Goal: Feedback & Contribution: Contribute content

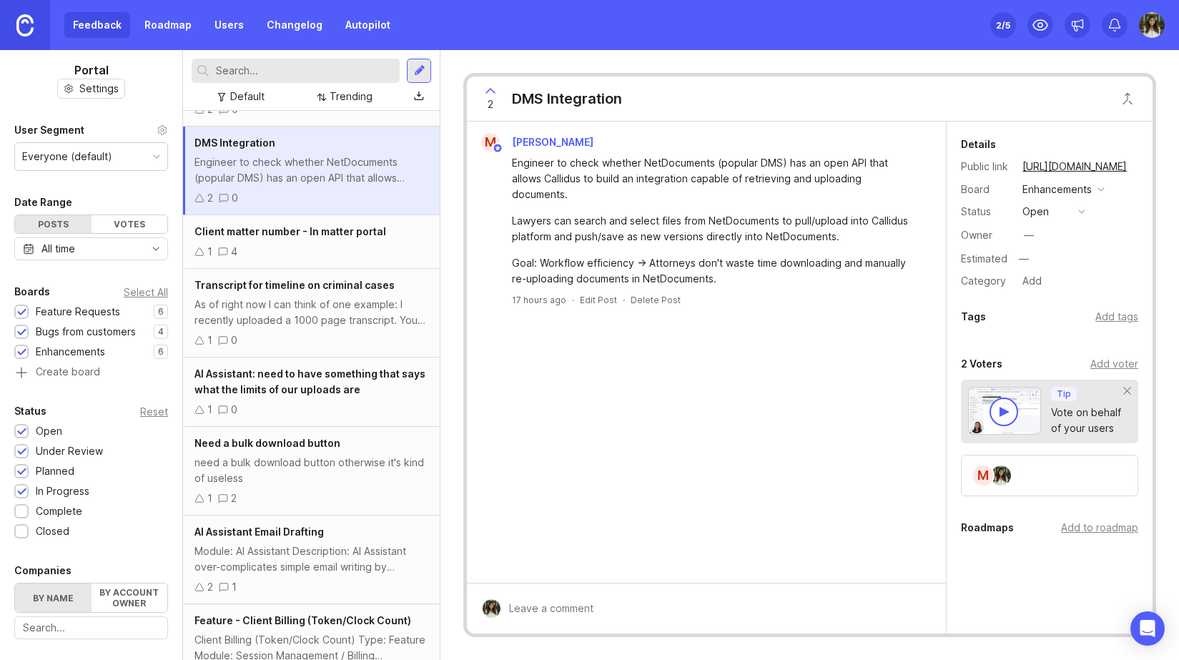
scroll to position [76, 0]
click at [344, 294] on div "As of right now I can think of one example: I recently uploaded a 1000 page tra…" at bounding box center [312, 309] width 234 height 31
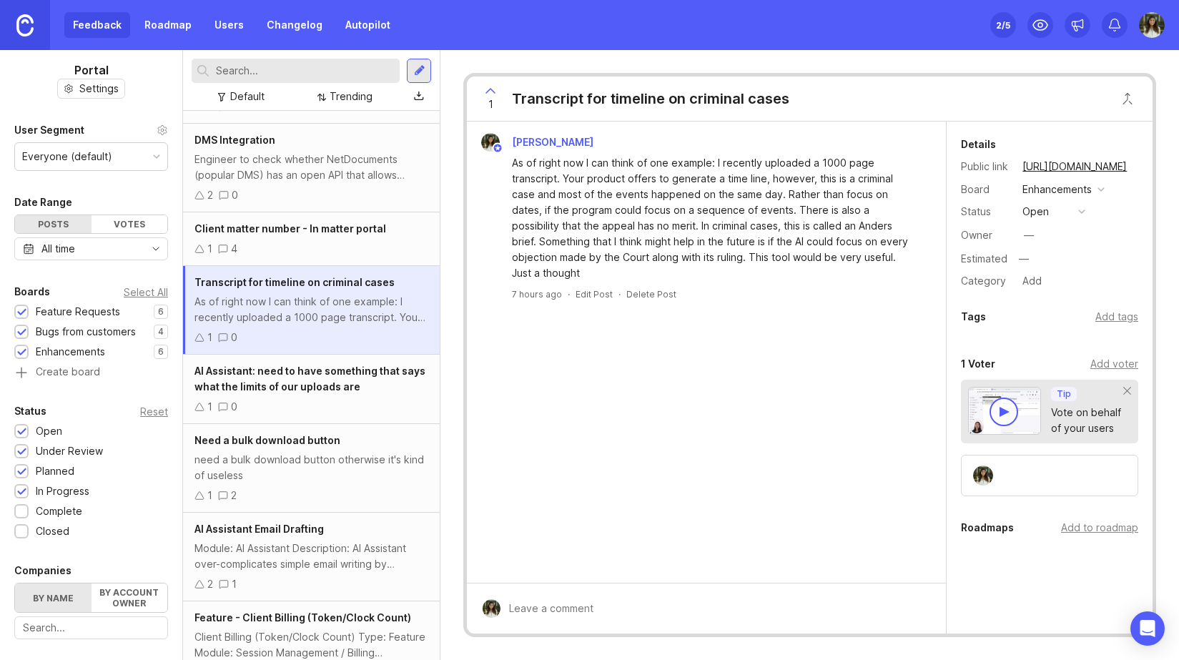
click at [488, 90] on icon at bounding box center [490, 91] width 9 height 4
click at [488, 89] on icon at bounding box center [490, 91] width 9 height 4
click at [714, 596] on div at bounding box center [717, 608] width 433 height 27
type textarea "[PERSON_NAME] approved"
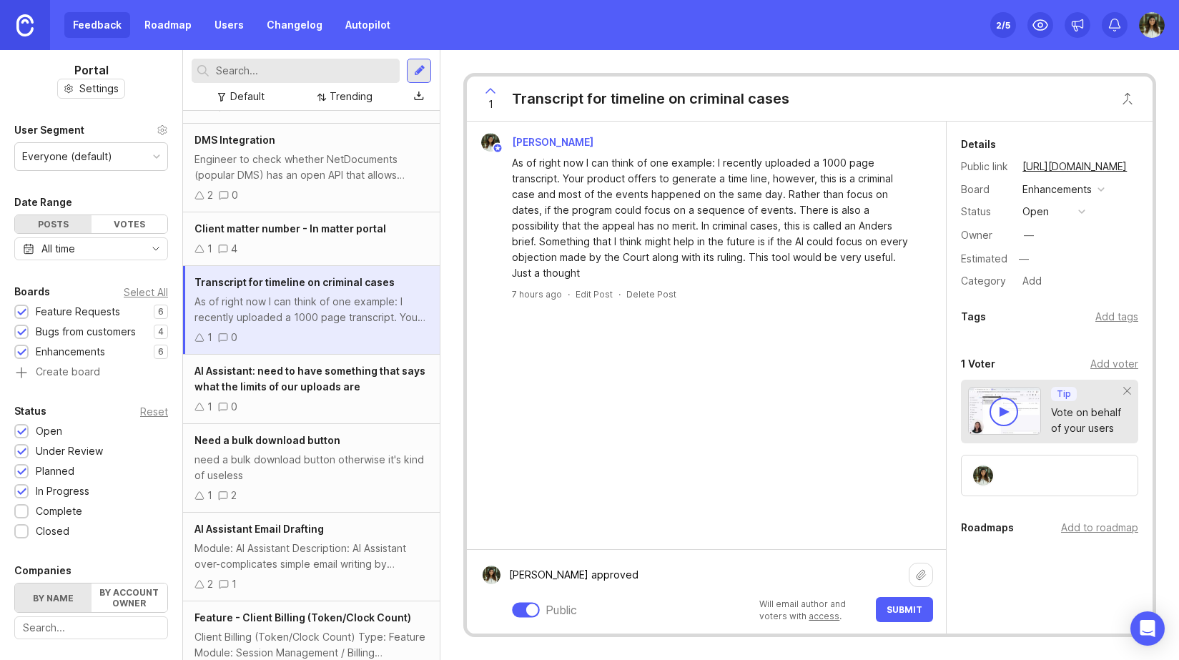
click at [920, 614] on span "Submit" at bounding box center [905, 609] width 36 height 11
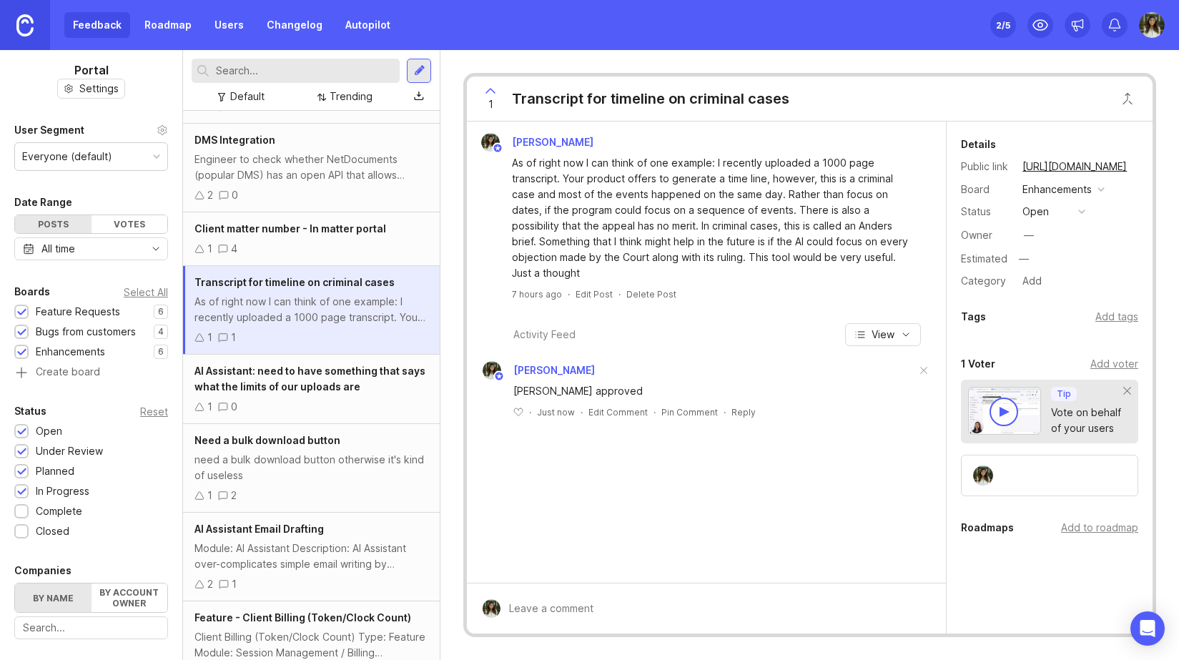
click at [283, 393] on div "AI Assistant: need to have something that says what the limits of our uploads a…" at bounding box center [312, 378] width 234 height 31
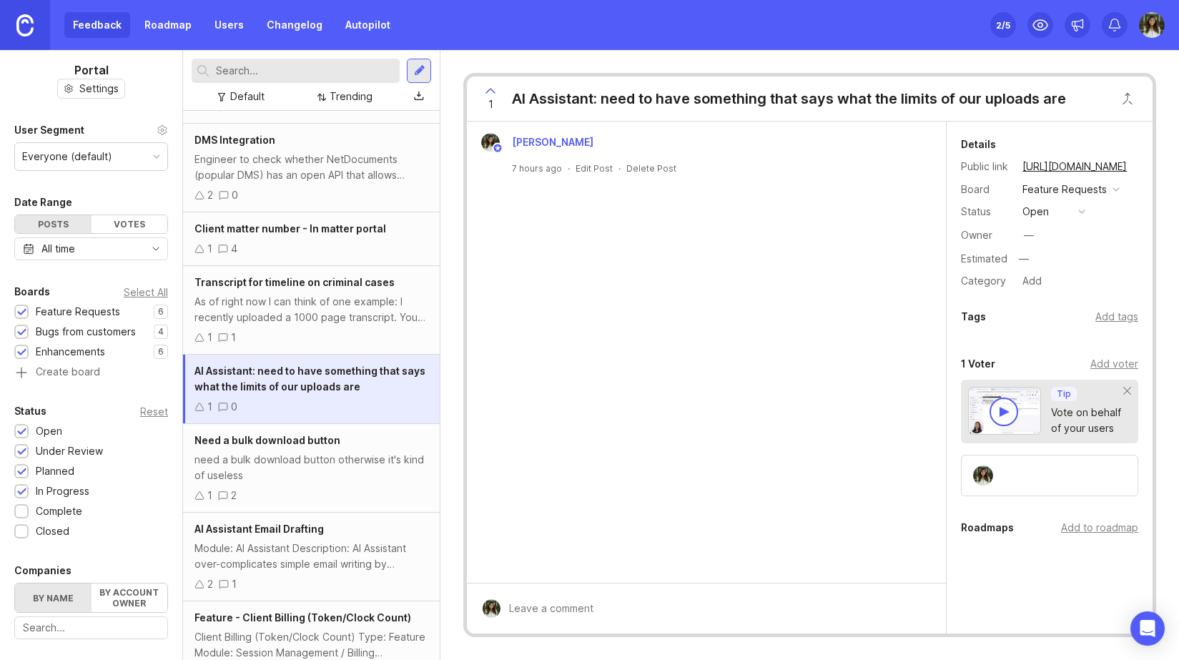
click at [360, 458] on div "need a bulk download button otherwise it's kind of useless" at bounding box center [312, 467] width 234 height 31
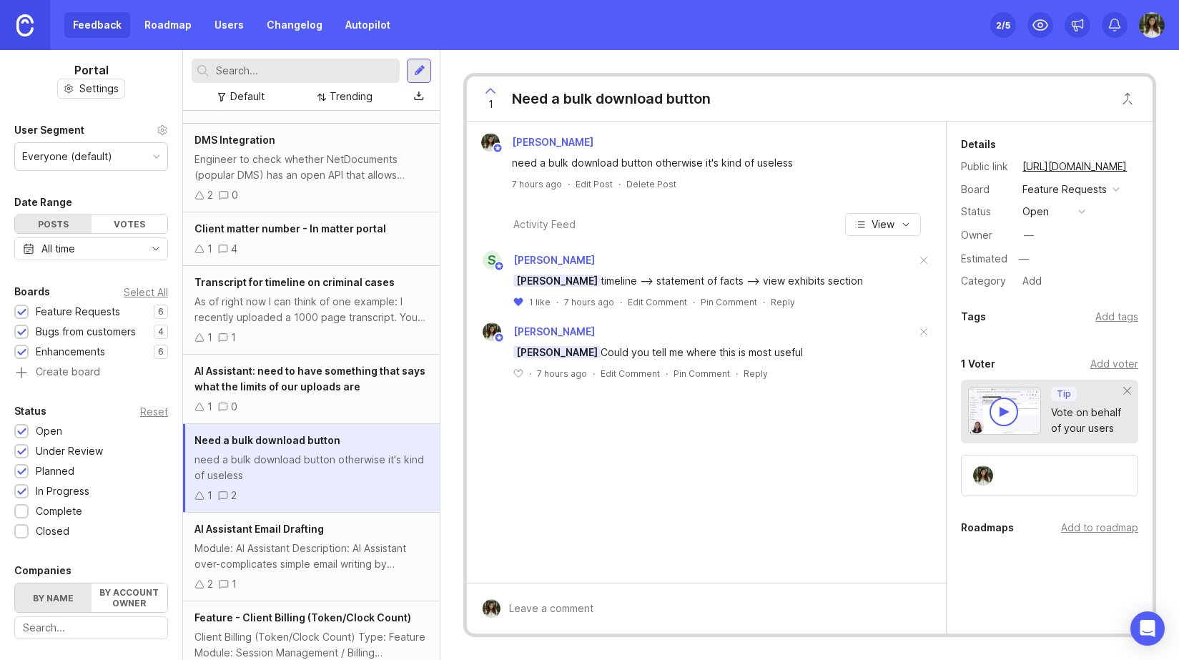
click at [601, 280] on div "[PERSON_NAME] timeline --> statement of facts --> view exhibits section" at bounding box center [715, 281] width 403 height 16
click at [661, 280] on div "[PERSON_NAME] timeline --> statement of facts --> view exhibits section" at bounding box center [715, 281] width 403 height 16
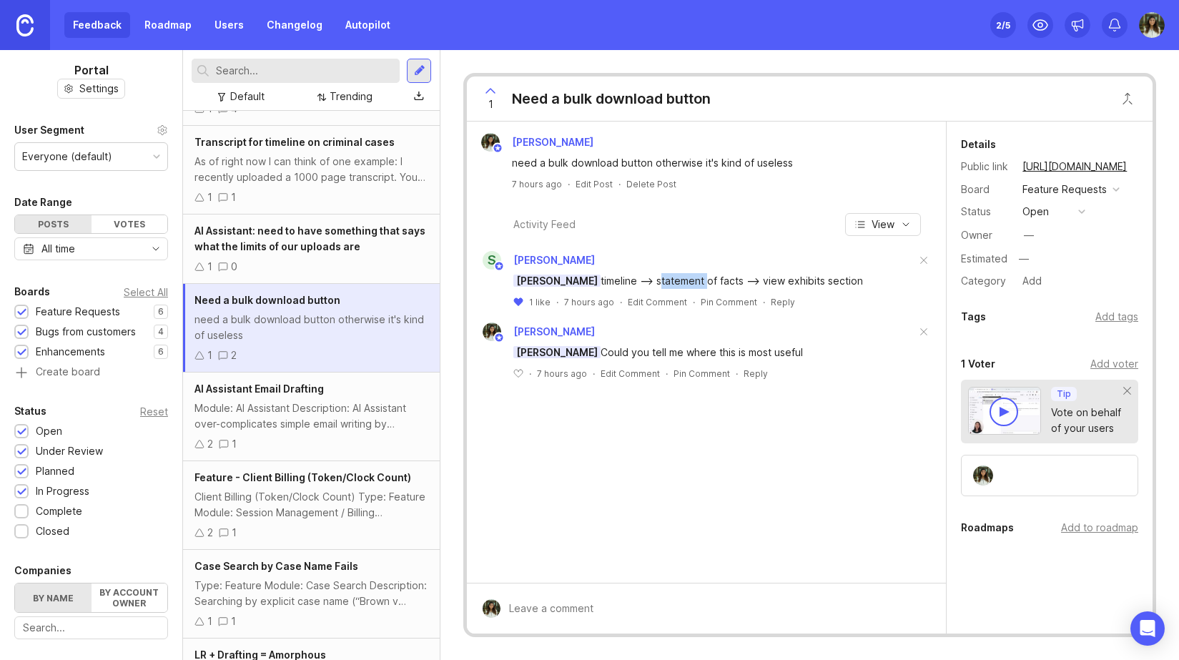
scroll to position [223, 0]
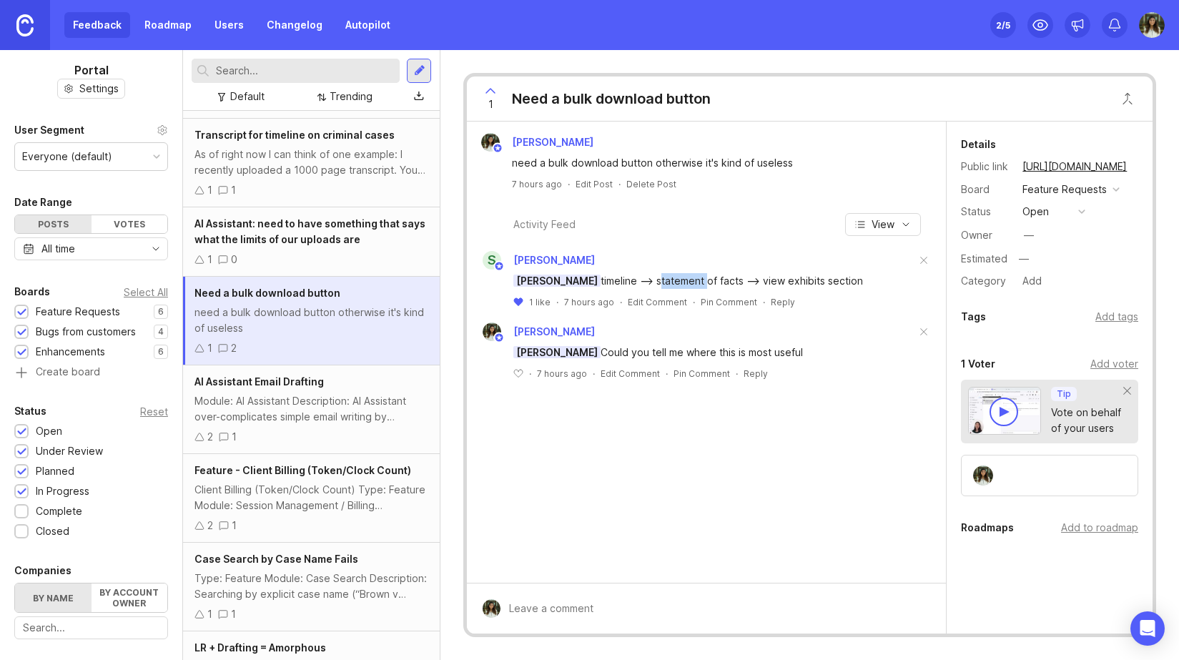
click at [313, 411] on div "Module: AI Assistant Description: AI Assistant over-complicates simple email wr…" at bounding box center [312, 408] width 234 height 31
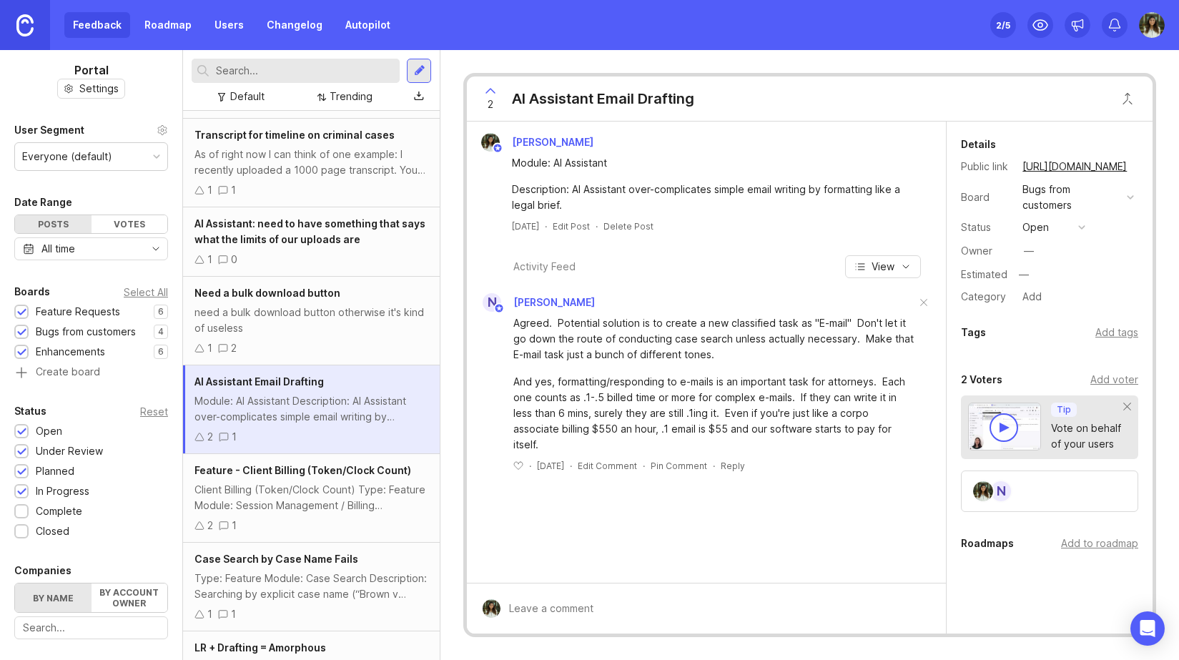
click at [303, 493] on div "Client Billing (Token/Clock Count) Type: Feature Module: Session Management / B…" at bounding box center [312, 497] width 234 height 31
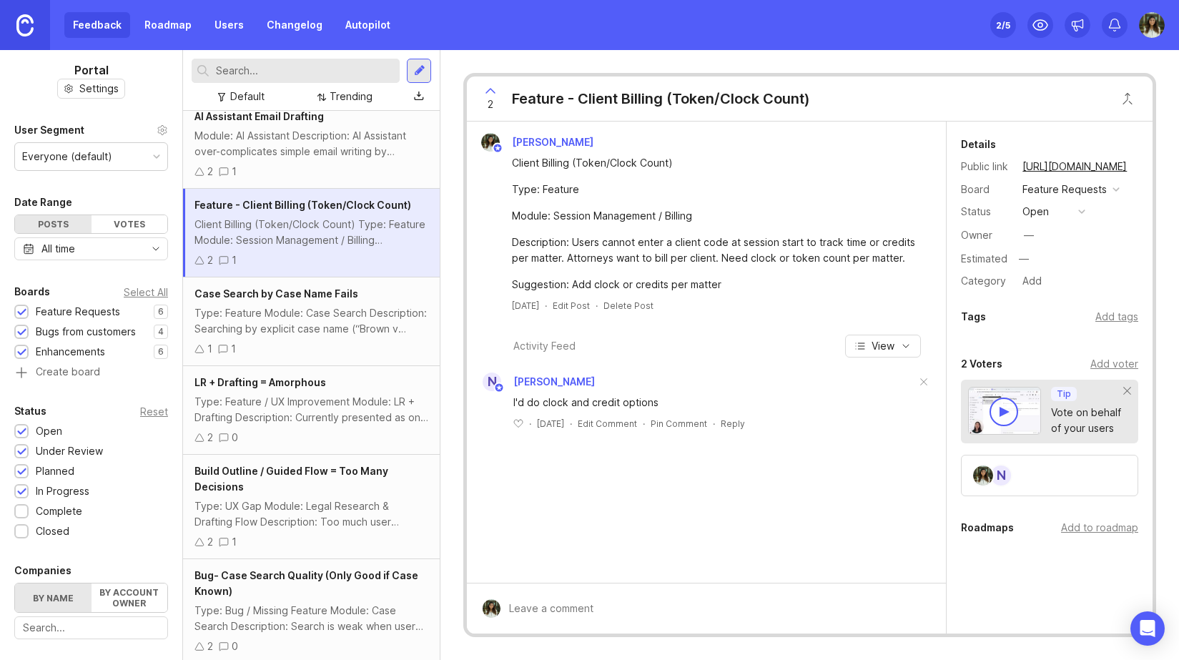
scroll to position [526, 0]
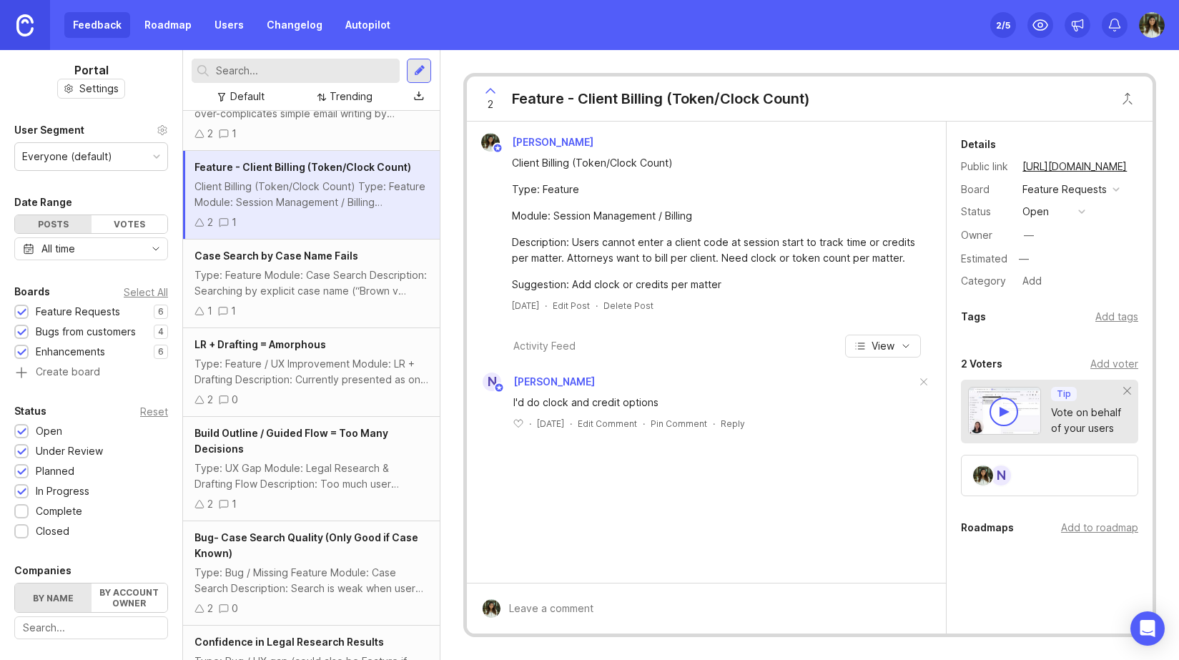
click at [328, 297] on div "Type: Feature Module: Case Search Description: Searching by explicit case name …" at bounding box center [312, 282] width 234 height 31
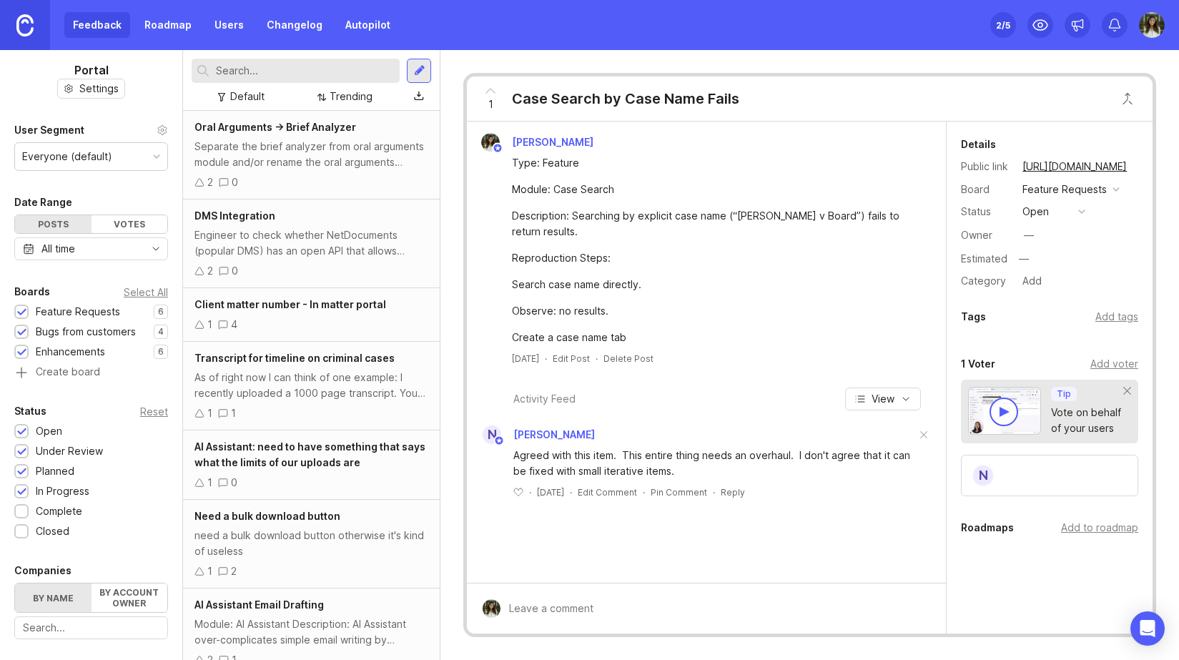
scroll to position [195, 0]
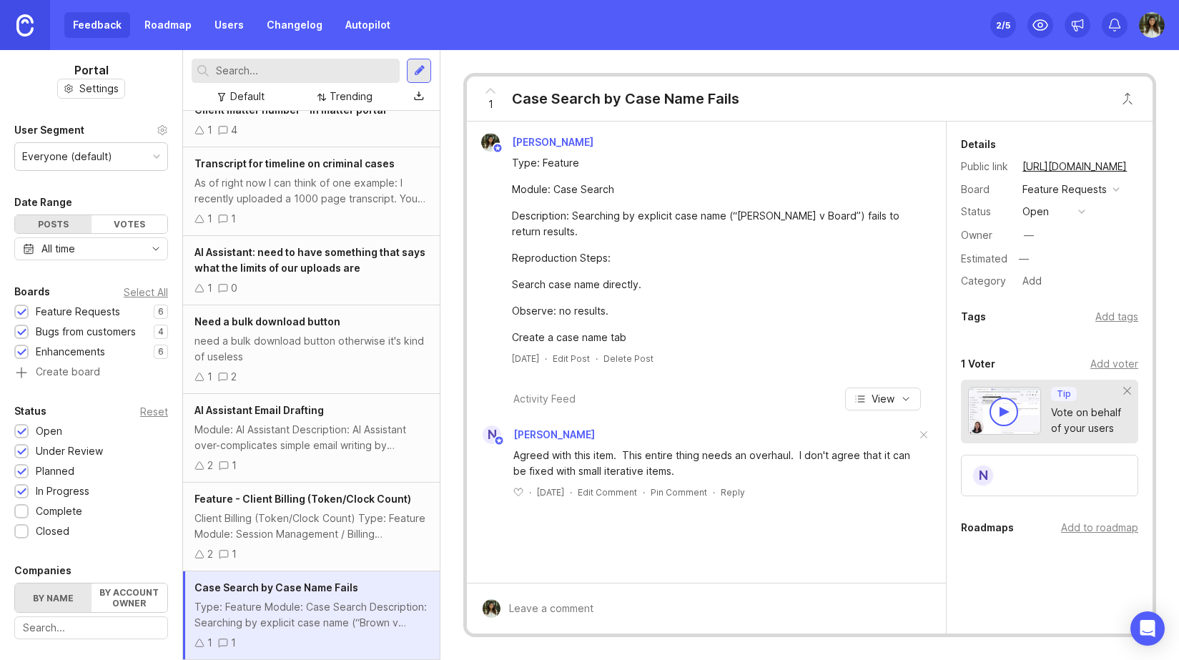
click at [1051, 210] on button "open" at bounding box center [1054, 211] width 72 height 19
click at [1109, 250] on div "—" at bounding box center [1077, 259] width 124 height 19
click at [1119, 321] on div "Add tags" at bounding box center [1117, 317] width 43 height 16
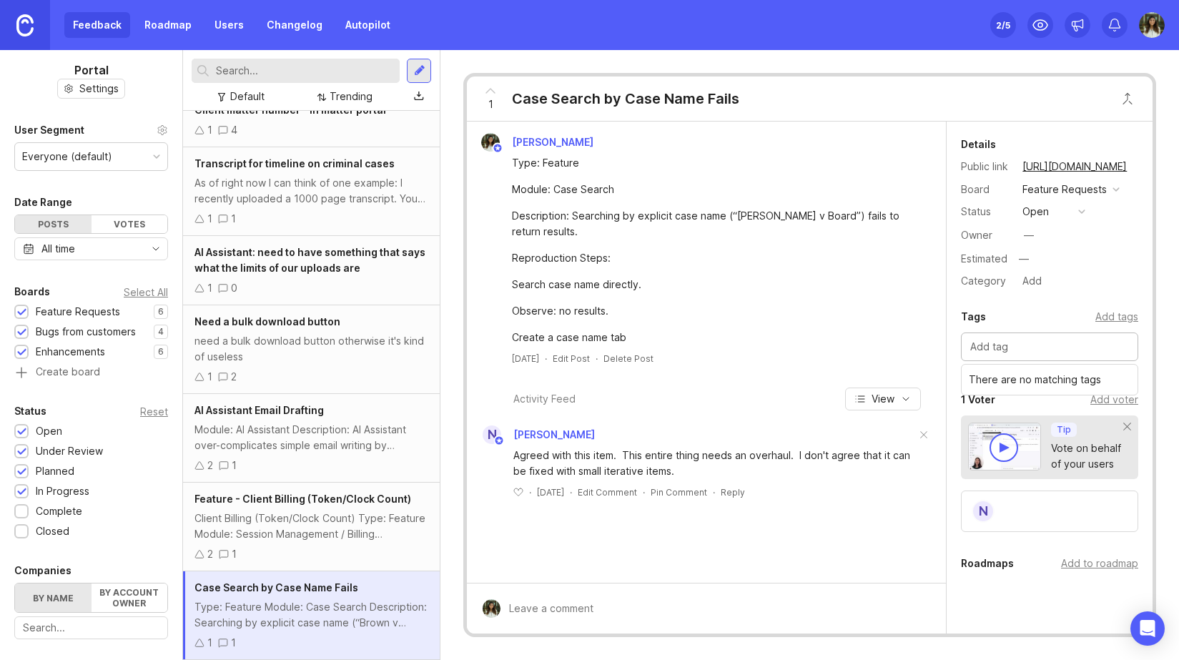
click at [1008, 350] on input "text" at bounding box center [1050, 347] width 159 height 16
type input "priority"
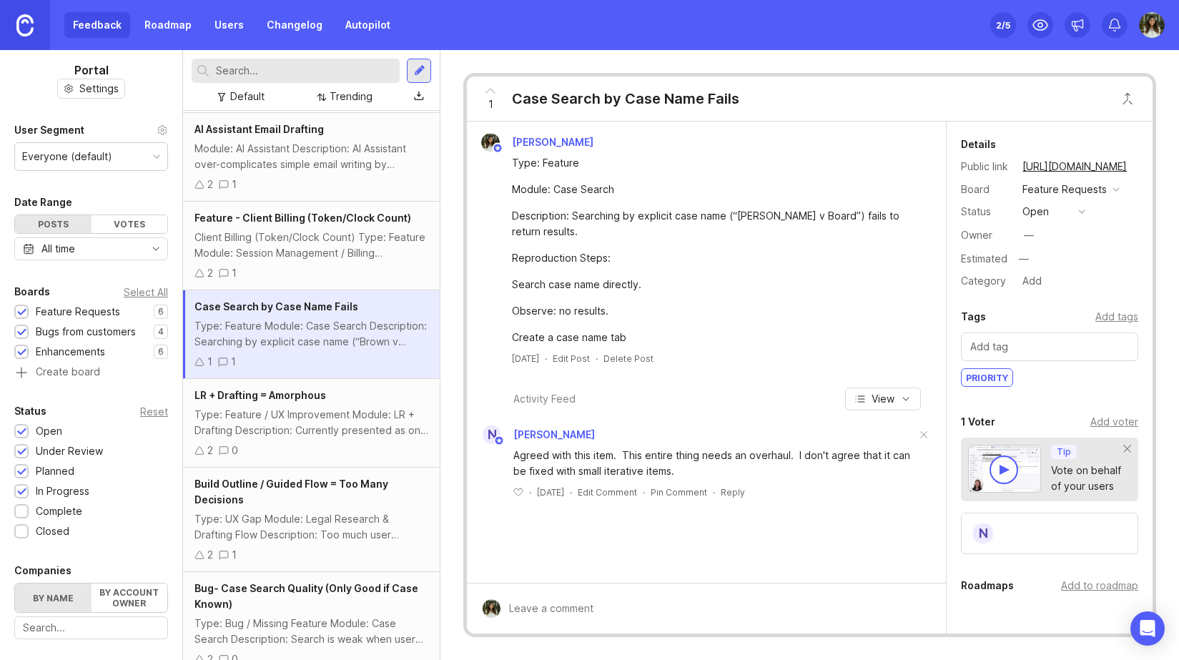
scroll to position [499, 0]
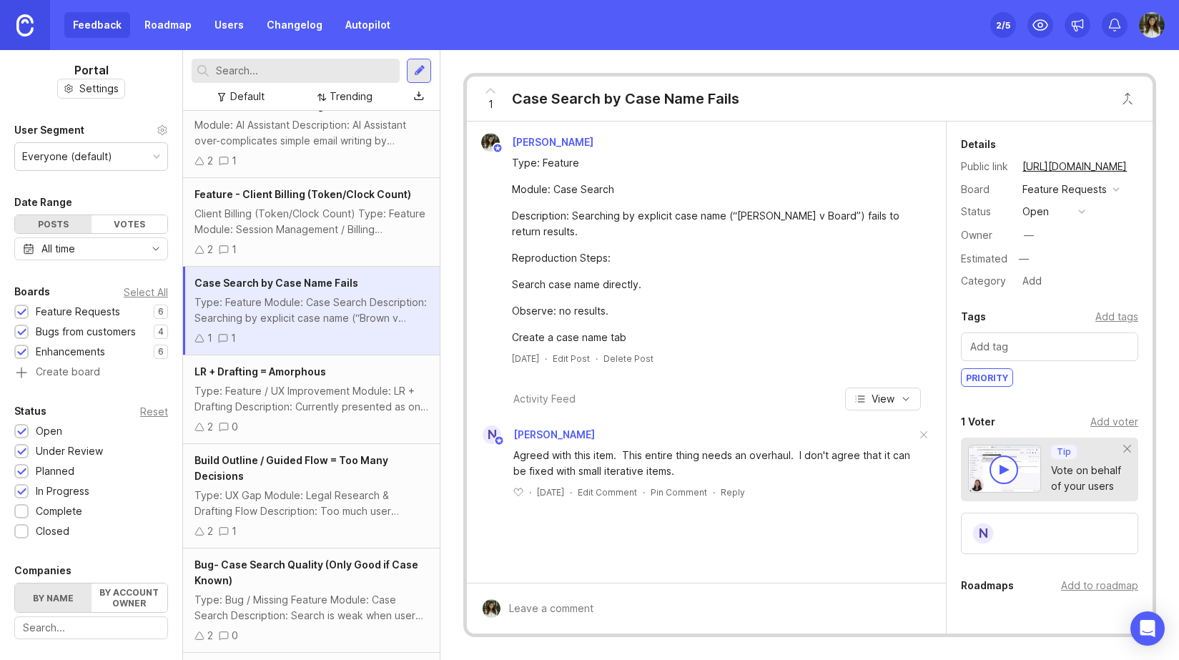
click at [586, 607] on div at bounding box center [717, 608] width 433 height 27
click at [542, 574] on textarea "Create igma" at bounding box center [705, 574] width 408 height 27
type textarea "Create Figma"
click at [903, 617] on button "Submit" at bounding box center [904, 609] width 57 height 25
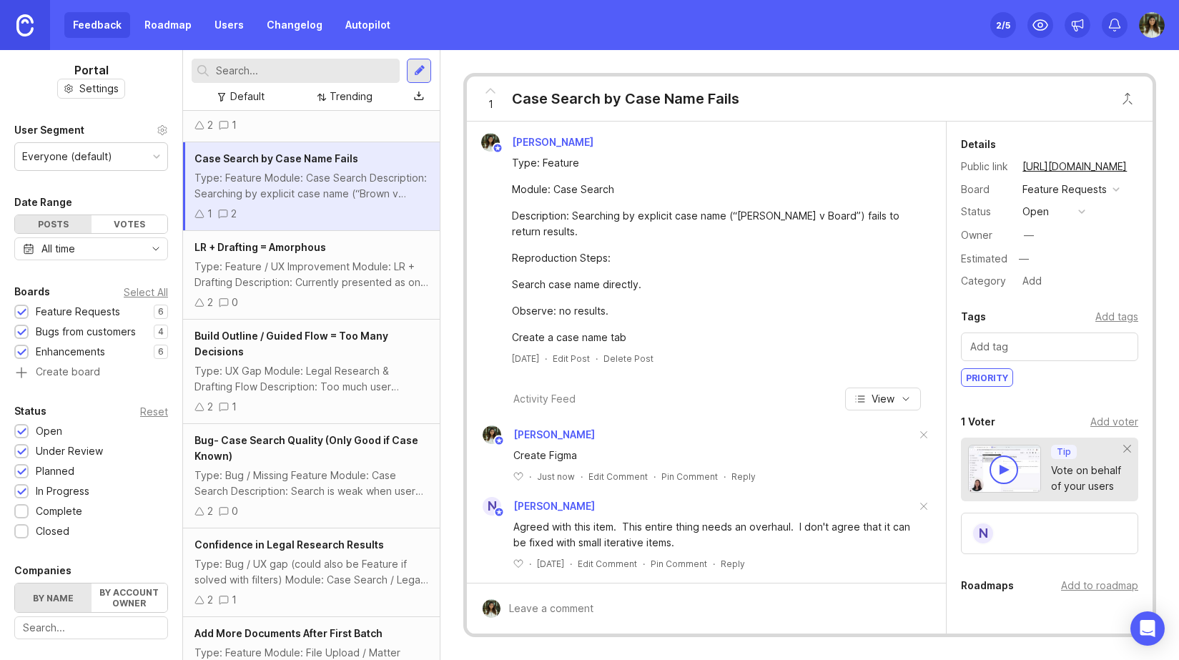
scroll to position [628, 0]
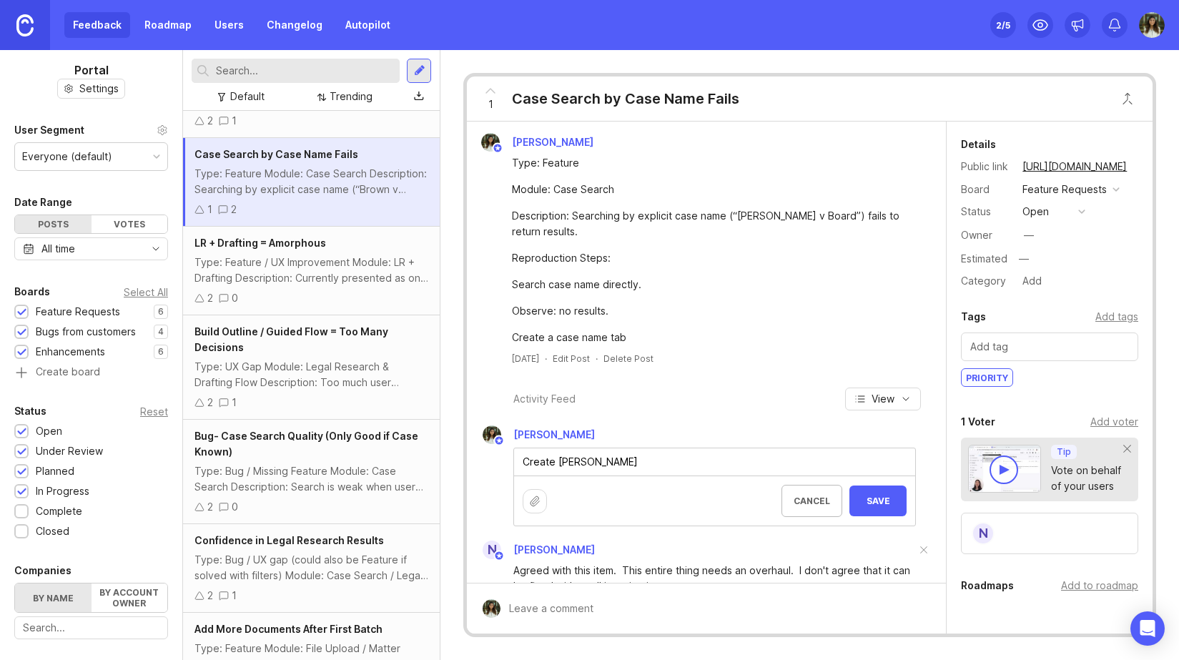
type textarea "Create [PERSON_NAME]"
click at [880, 496] on span "Save" at bounding box center [878, 501] width 34 height 11
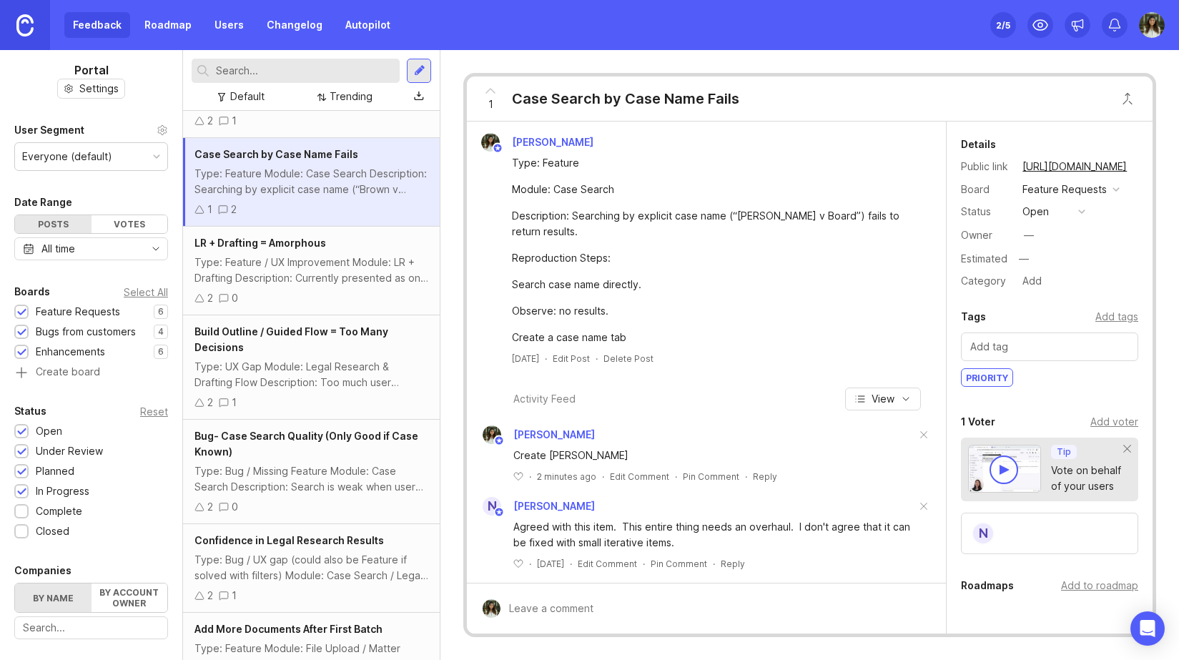
click at [316, 252] on div "LR + Drafting = Amorphous Type: Feature / UX Improvement Module: LR + Drafting …" at bounding box center [311, 271] width 257 height 89
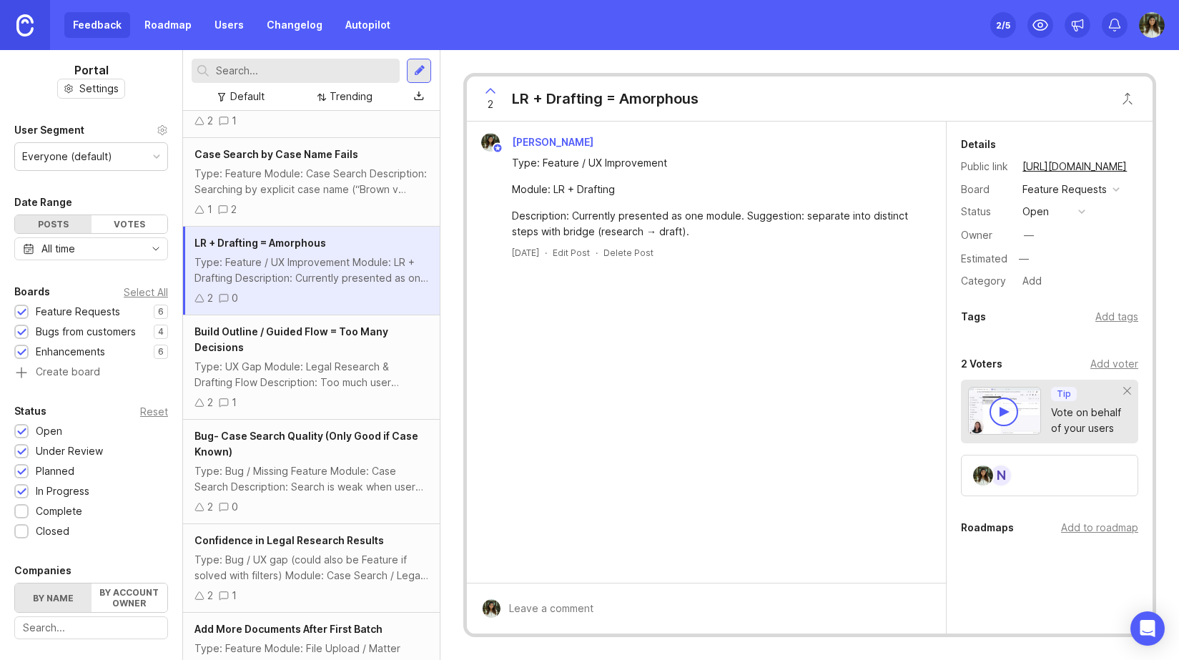
click at [337, 358] on div "Build Outline / Guided Flow = Too Many Decisions Type: UX Gap Module: Legal Res…" at bounding box center [311, 367] width 257 height 104
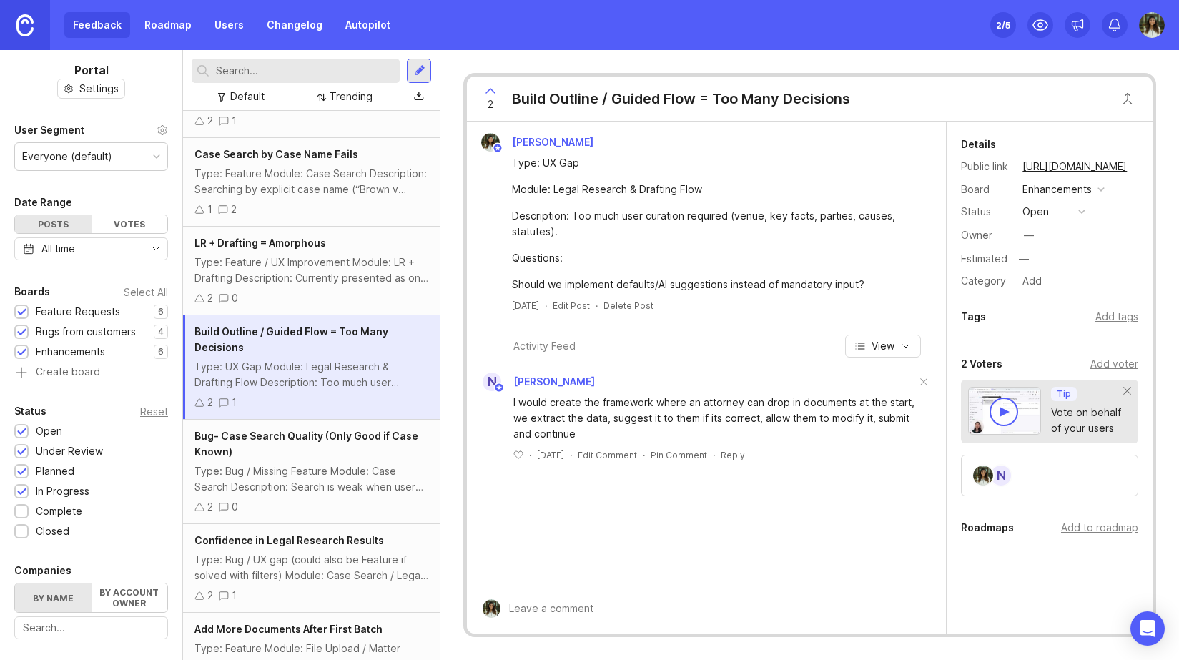
click at [313, 306] on div "LR + Drafting = Amorphous Type: Feature / UX Improvement Module: LR + Drafting …" at bounding box center [311, 271] width 257 height 89
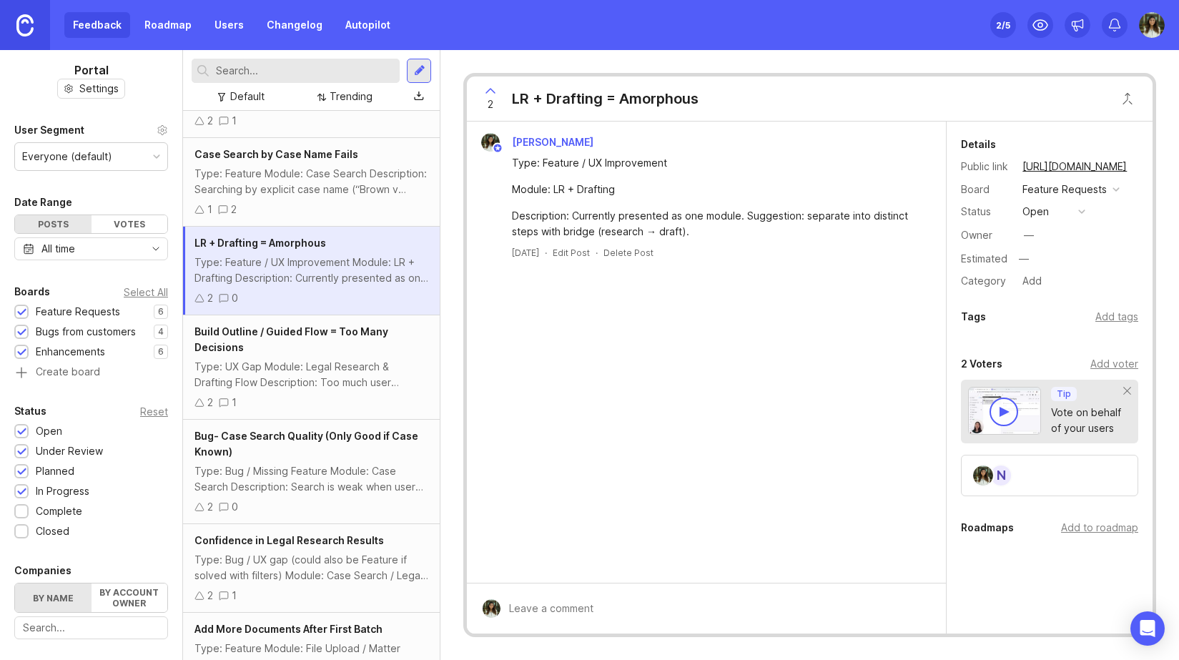
click at [588, 600] on div at bounding box center [717, 608] width 433 height 27
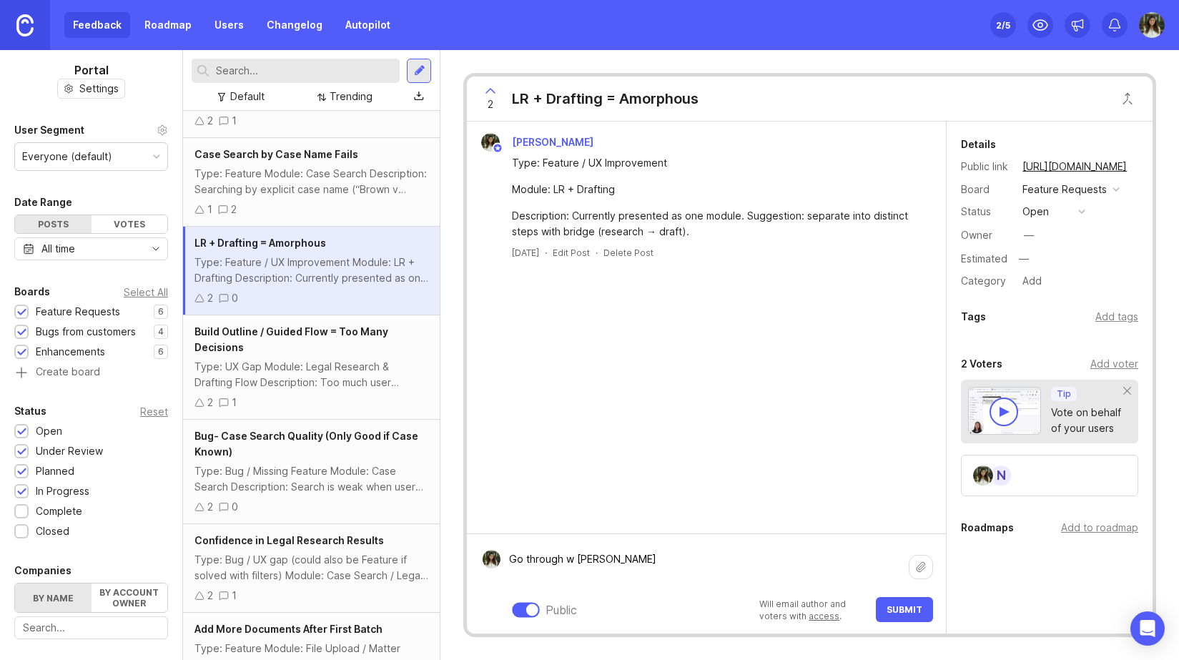
type textarea "Go through w [PERSON_NAME]"
click at [896, 598] on button "Submit" at bounding box center [904, 609] width 57 height 25
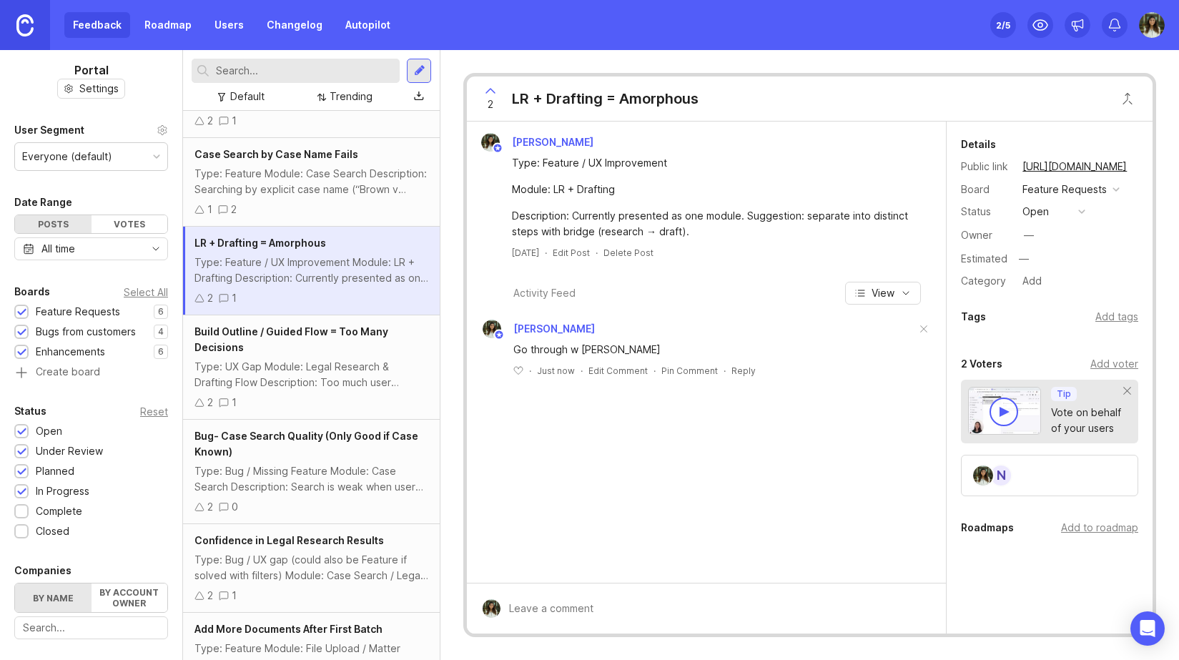
click at [351, 374] on div "Type: UX Gap Module: Legal Research & Drafting Flow Description: Too much user …" at bounding box center [312, 374] width 234 height 31
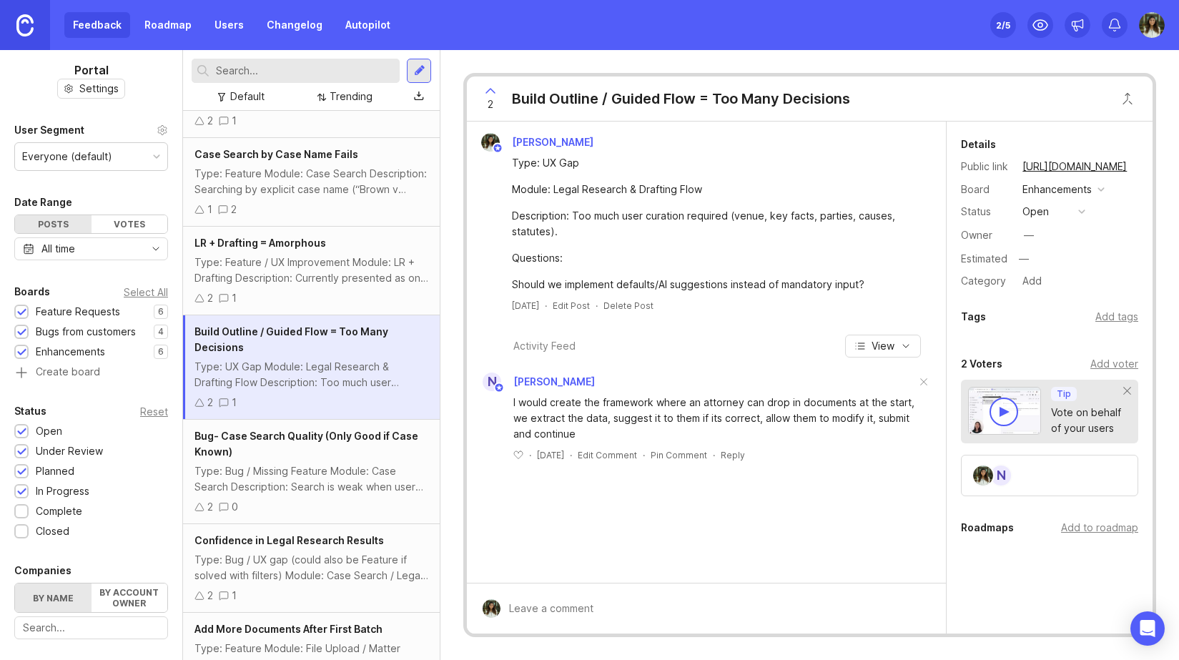
click at [1117, 316] on div "Add tags" at bounding box center [1117, 317] width 43 height 16
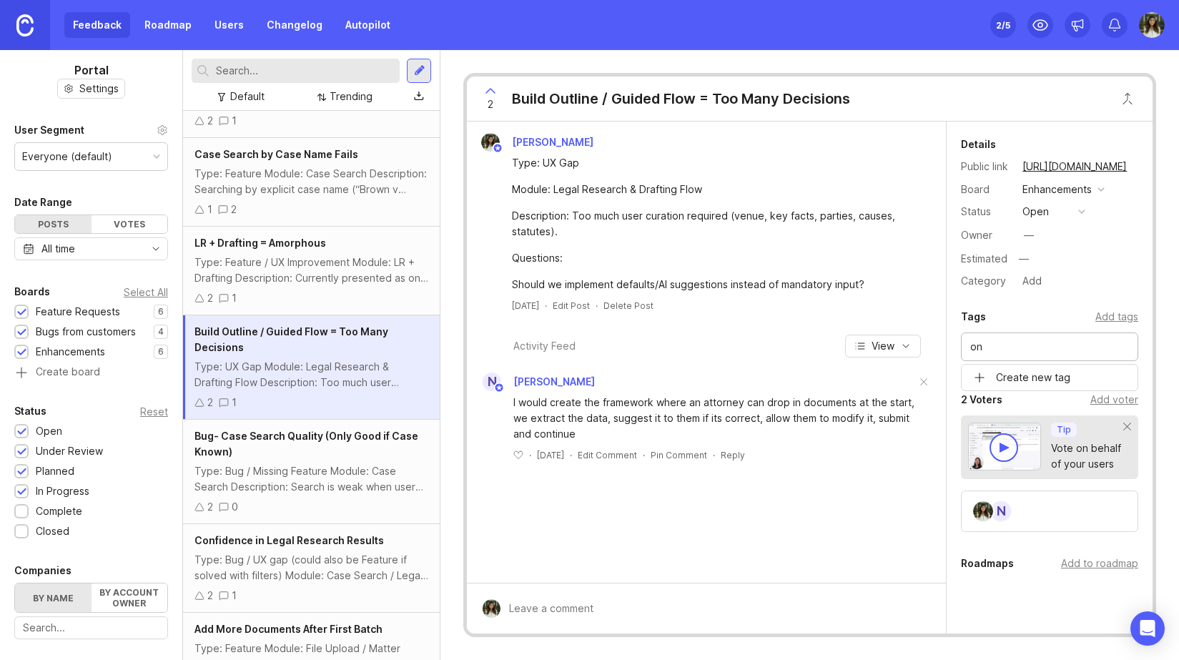
click at [1031, 342] on input "on" at bounding box center [1050, 347] width 159 height 16
type input "on roadmap"
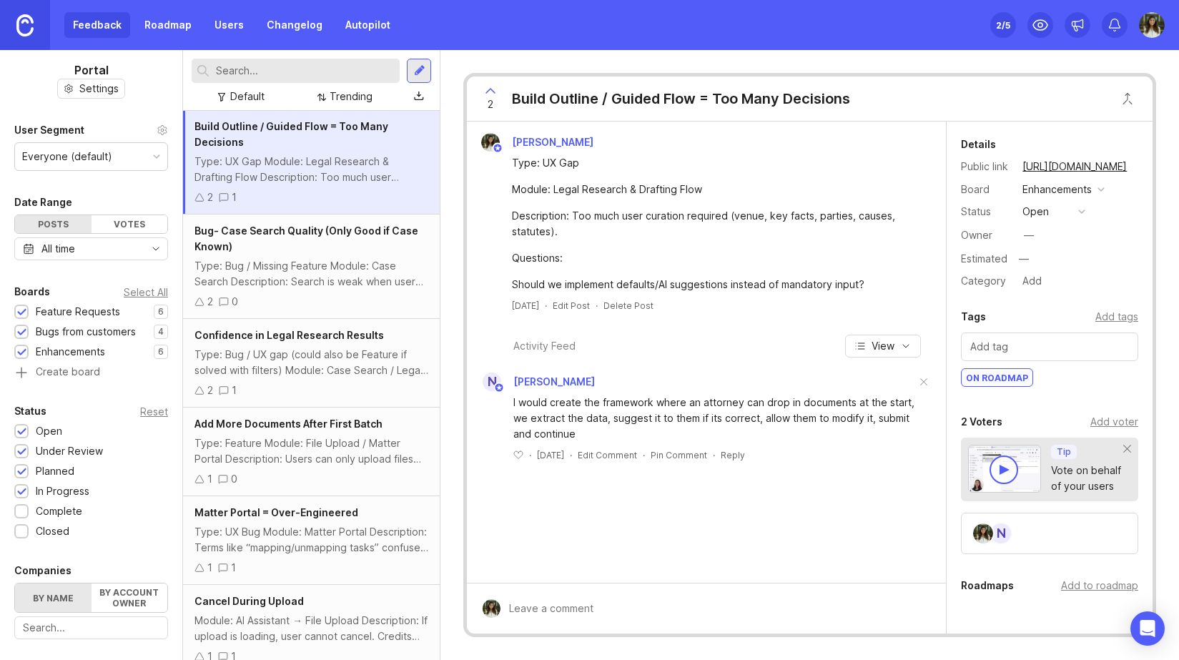
scroll to position [847, 0]
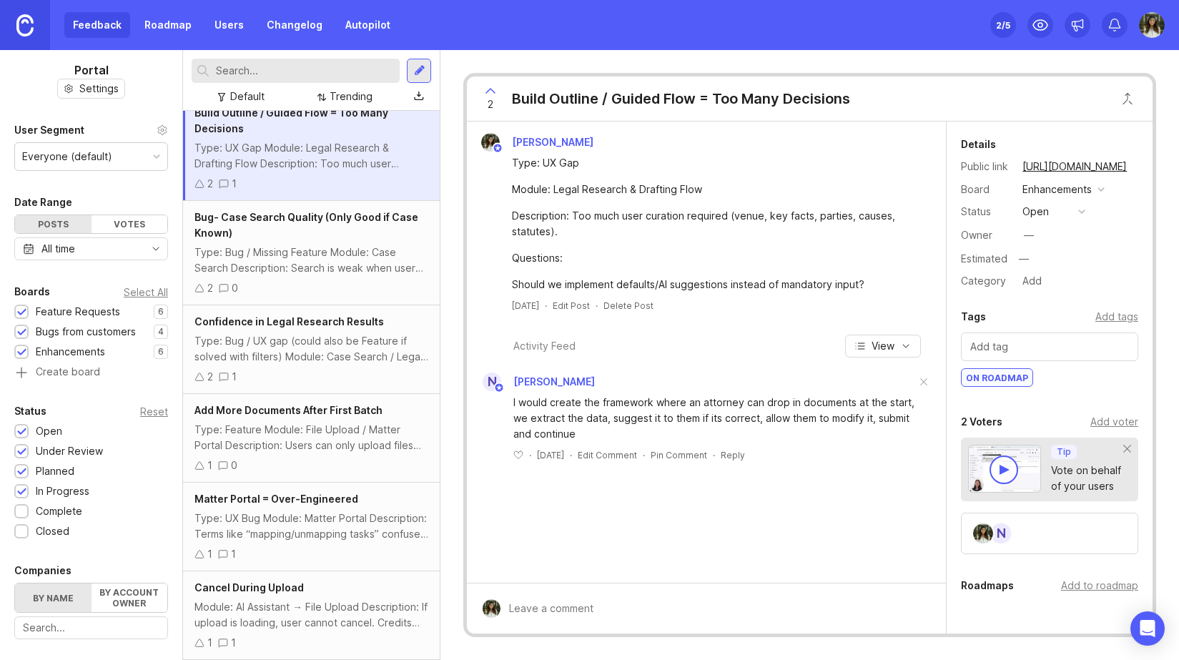
click at [373, 251] on div "Type: Bug / Missing Feature Module: Case Search Description: Search is weak whe…" at bounding box center [312, 260] width 234 height 31
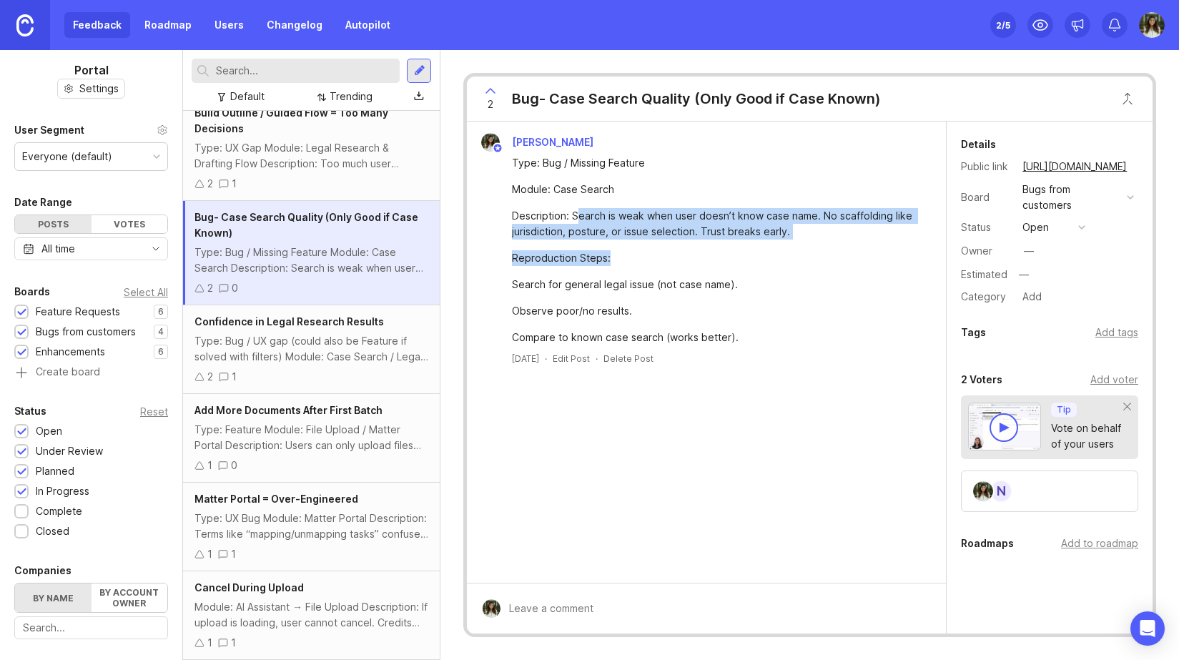
drag, startPoint x: 579, startPoint y: 217, endPoint x: 730, endPoint y: 257, distance: 155.6
click at [730, 257] on div "Type: Bug / Missing Feature Module: Case Search Description: Search is weak whe…" at bounding box center [715, 250] width 406 height 190
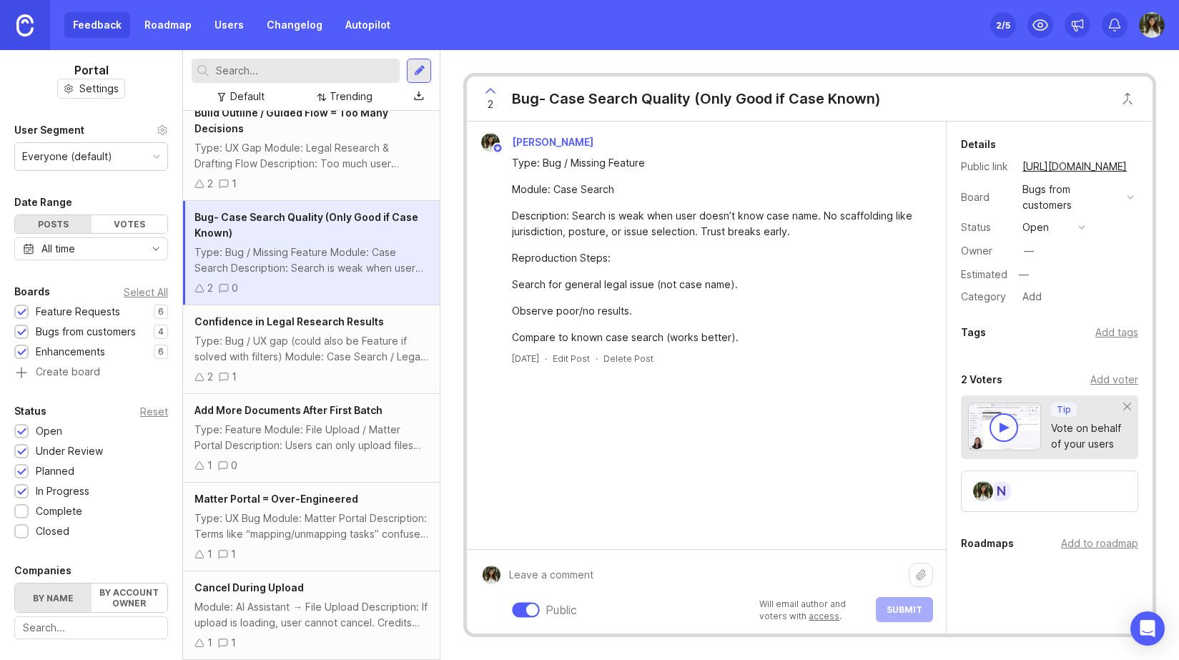
click at [660, 601] on div "Public Will email author and voters with access . Submit" at bounding box center [717, 591] width 433 height 61
type textarea "Ask for clarity"
click at [905, 610] on span "Submit" at bounding box center [905, 609] width 36 height 11
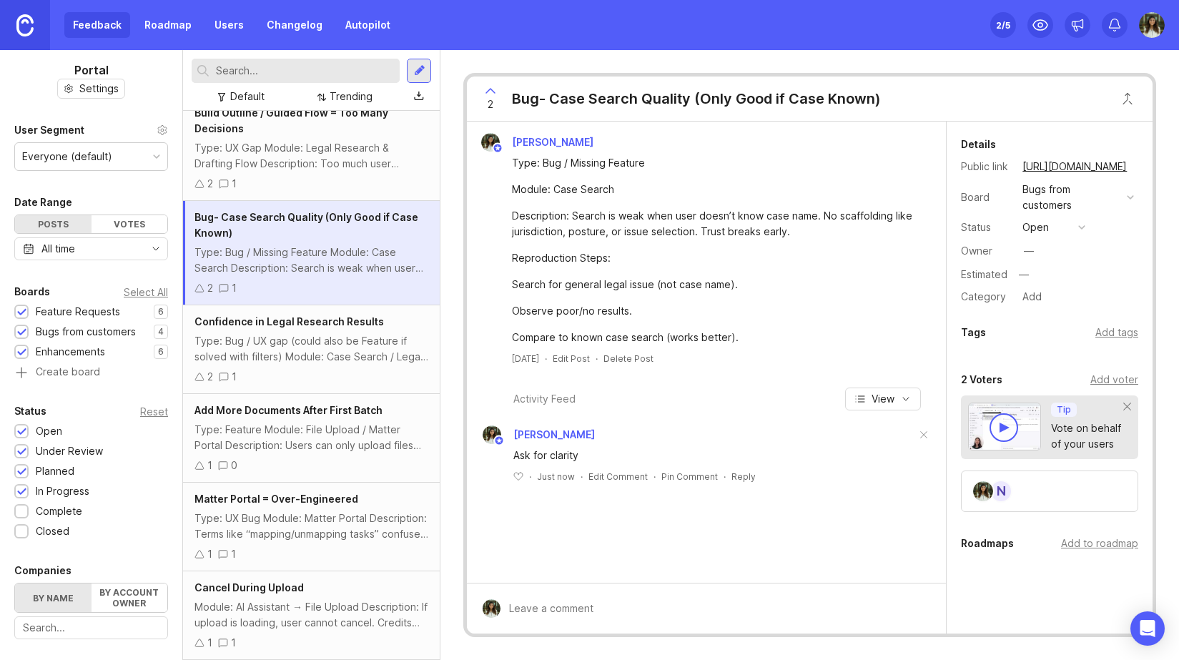
click at [307, 328] on div "Confidence in Legal Research Results" at bounding box center [312, 322] width 234 height 16
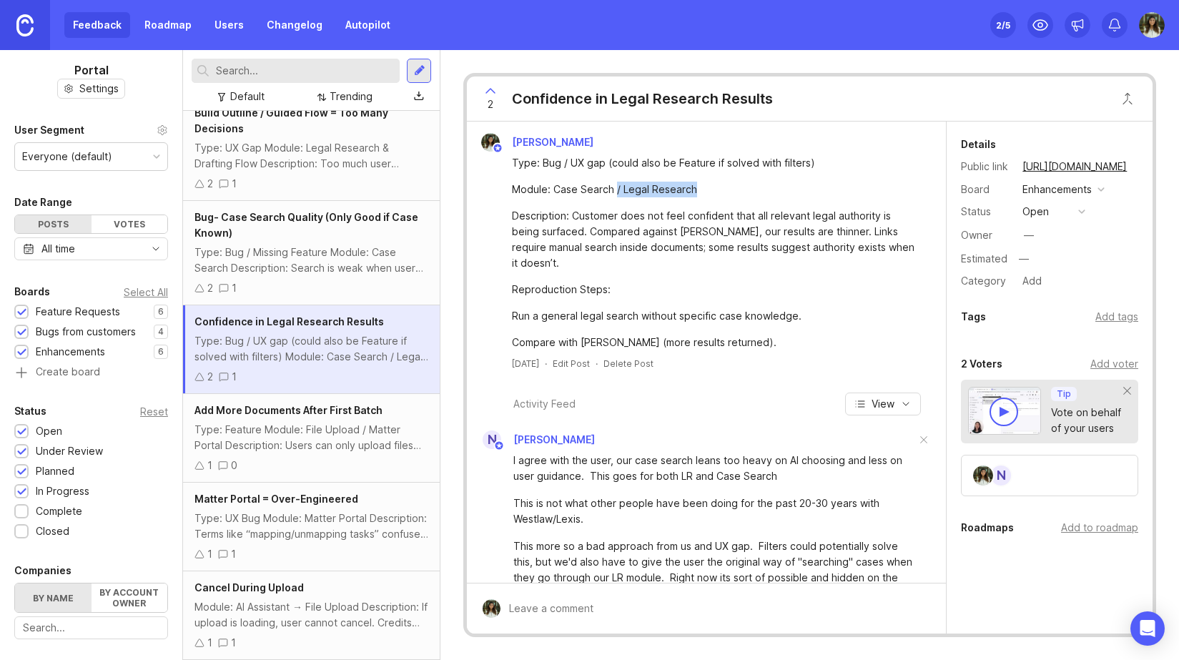
drag, startPoint x: 699, startPoint y: 190, endPoint x: 616, endPoint y: 190, distance: 83.7
click at [616, 190] on div "Module: Case Search / Legal Research" at bounding box center [715, 190] width 406 height 16
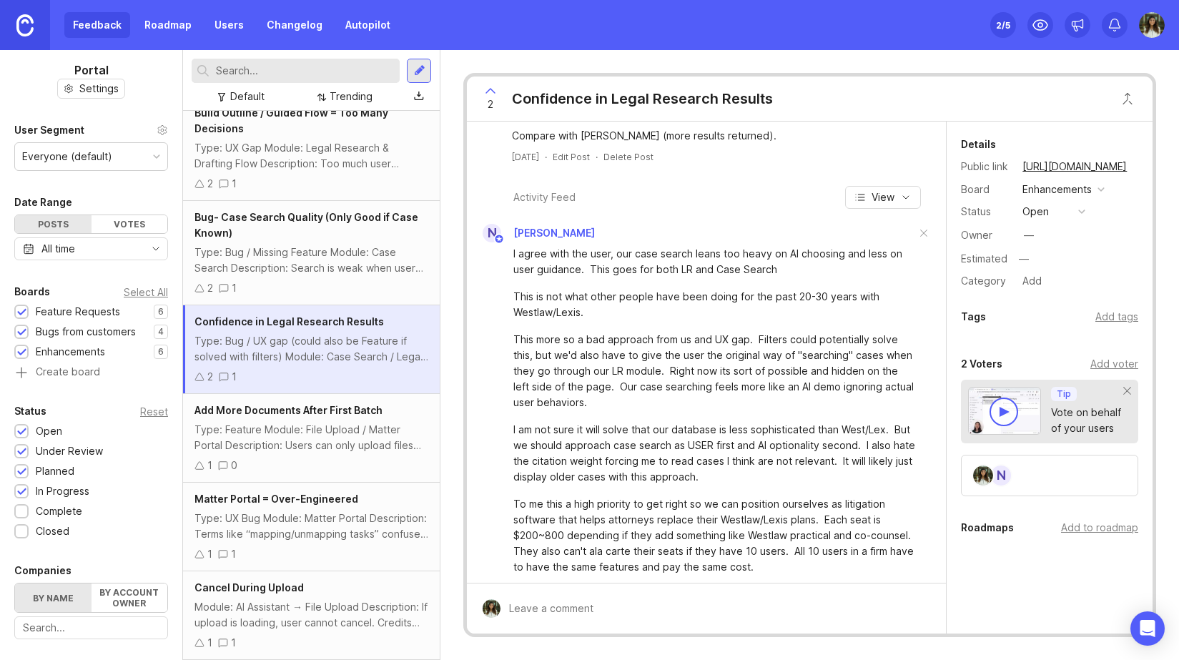
scroll to position [225, 0]
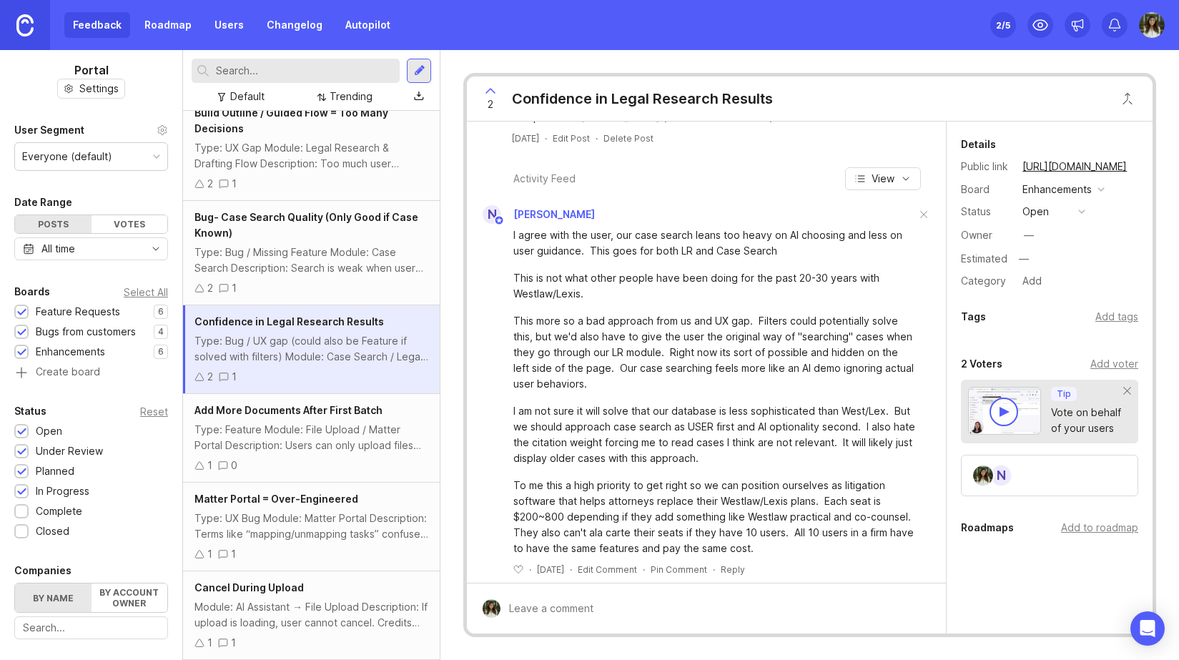
click at [350, 422] on div "Type: Feature Module: File Upload / Matter Portal Description: Users can only u…" at bounding box center [312, 437] width 234 height 31
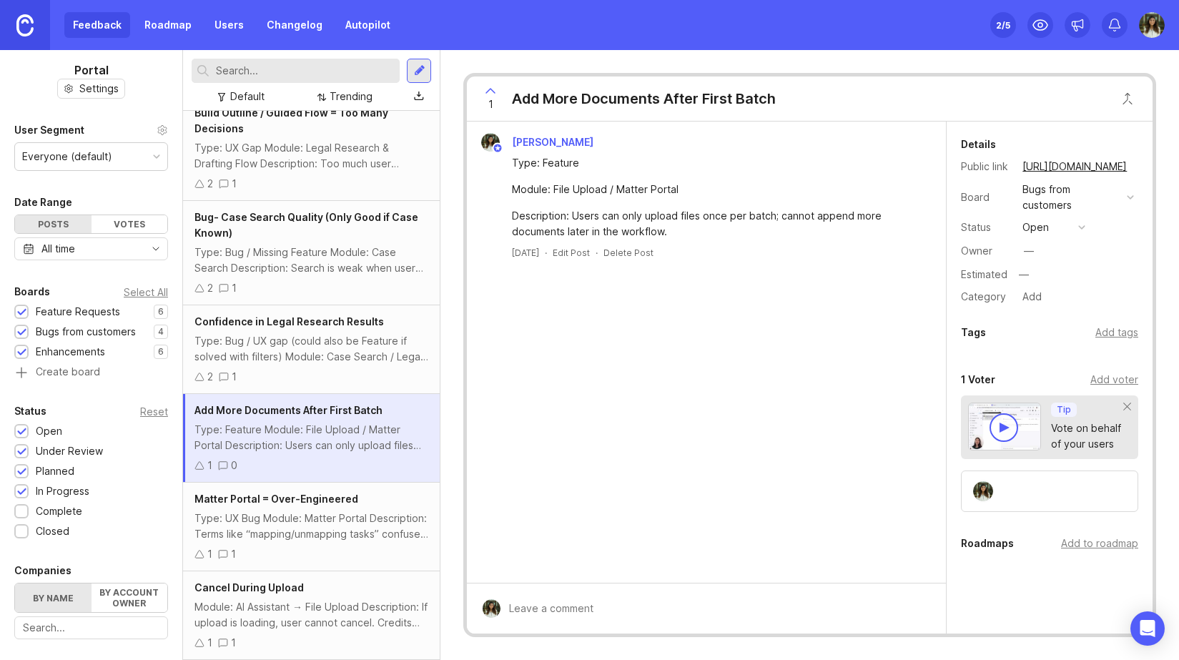
click at [334, 609] on div "Module: AI Assistant → File Upload Description: If upload is loading, user cann…" at bounding box center [312, 614] width 234 height 31
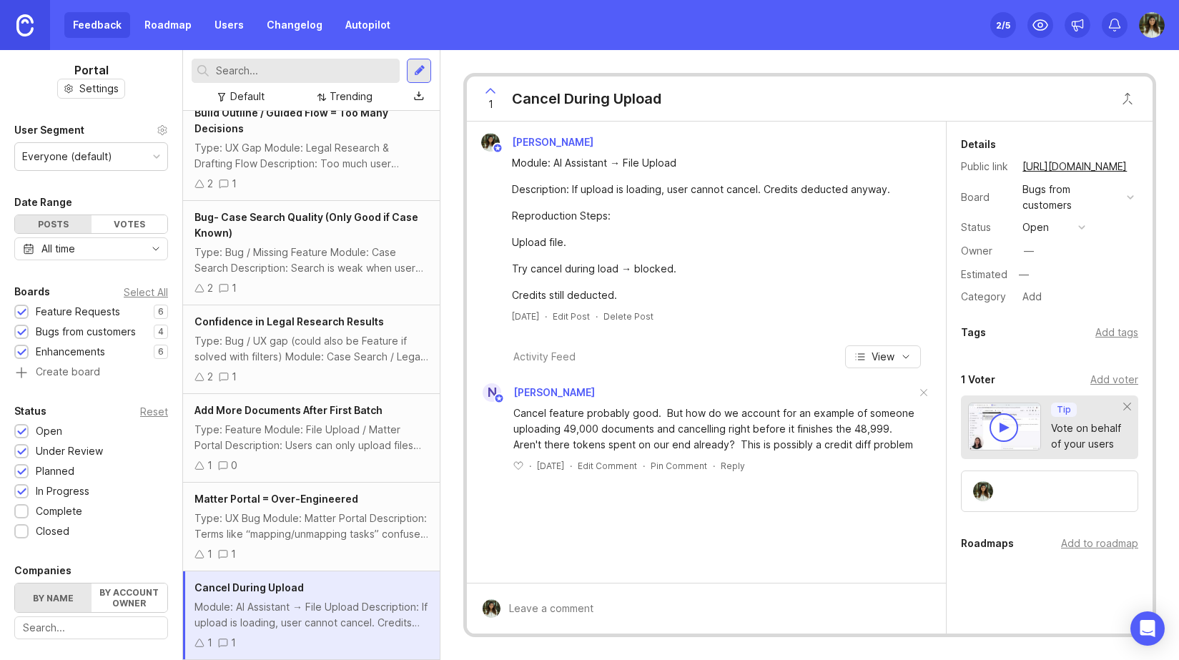
click at [358, 507] on div "Matter Portal = Over-Engineered Type: UX Bug Module: Matter Portal Description:…" at bounding box center [311, 527] width 257 height 89
